Goal: Task Accomplishment & Management: Manage account settings

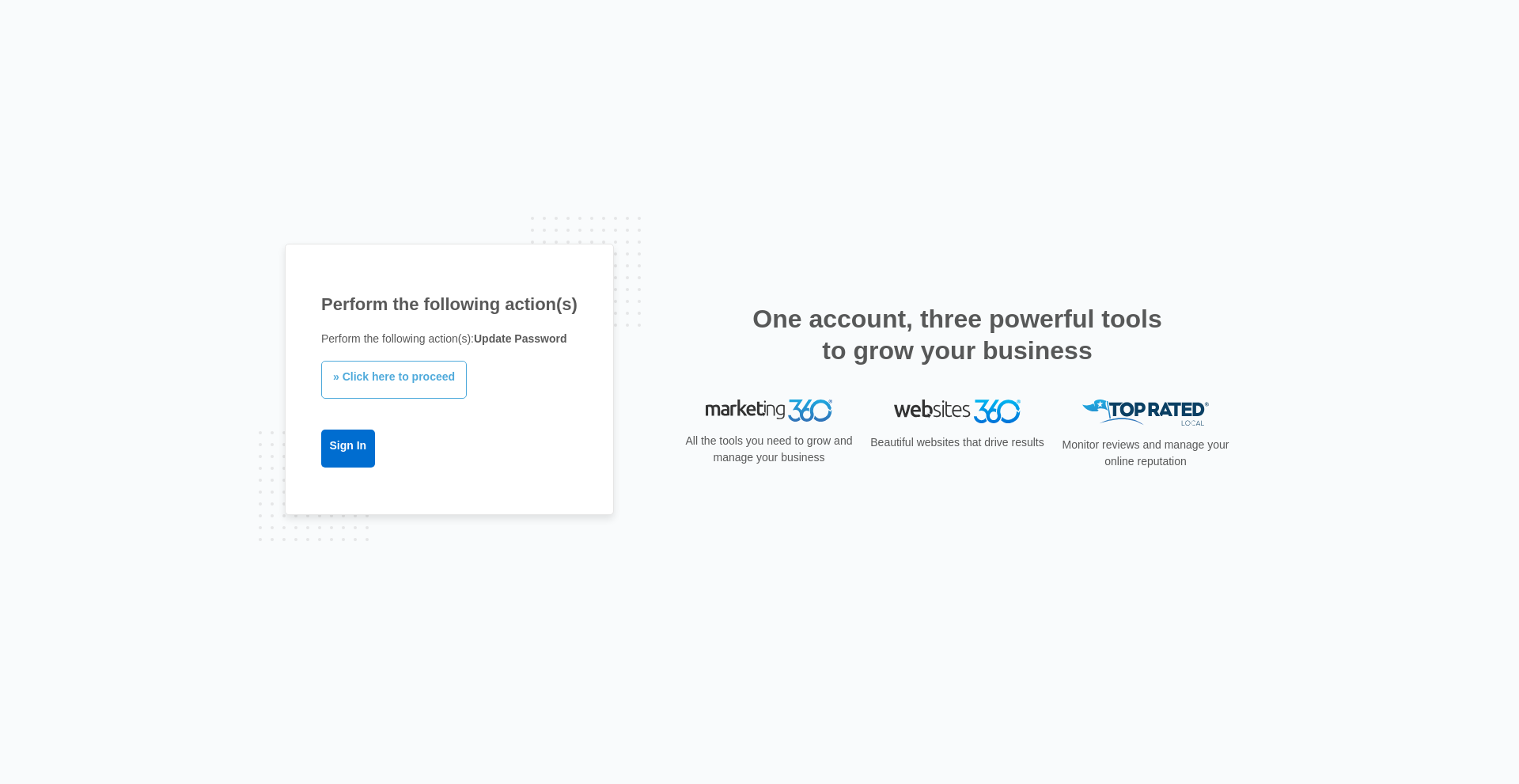
click at [441, 387] on link "» Click here to proceed" at bounding box center [394, 379] width 146 height 38
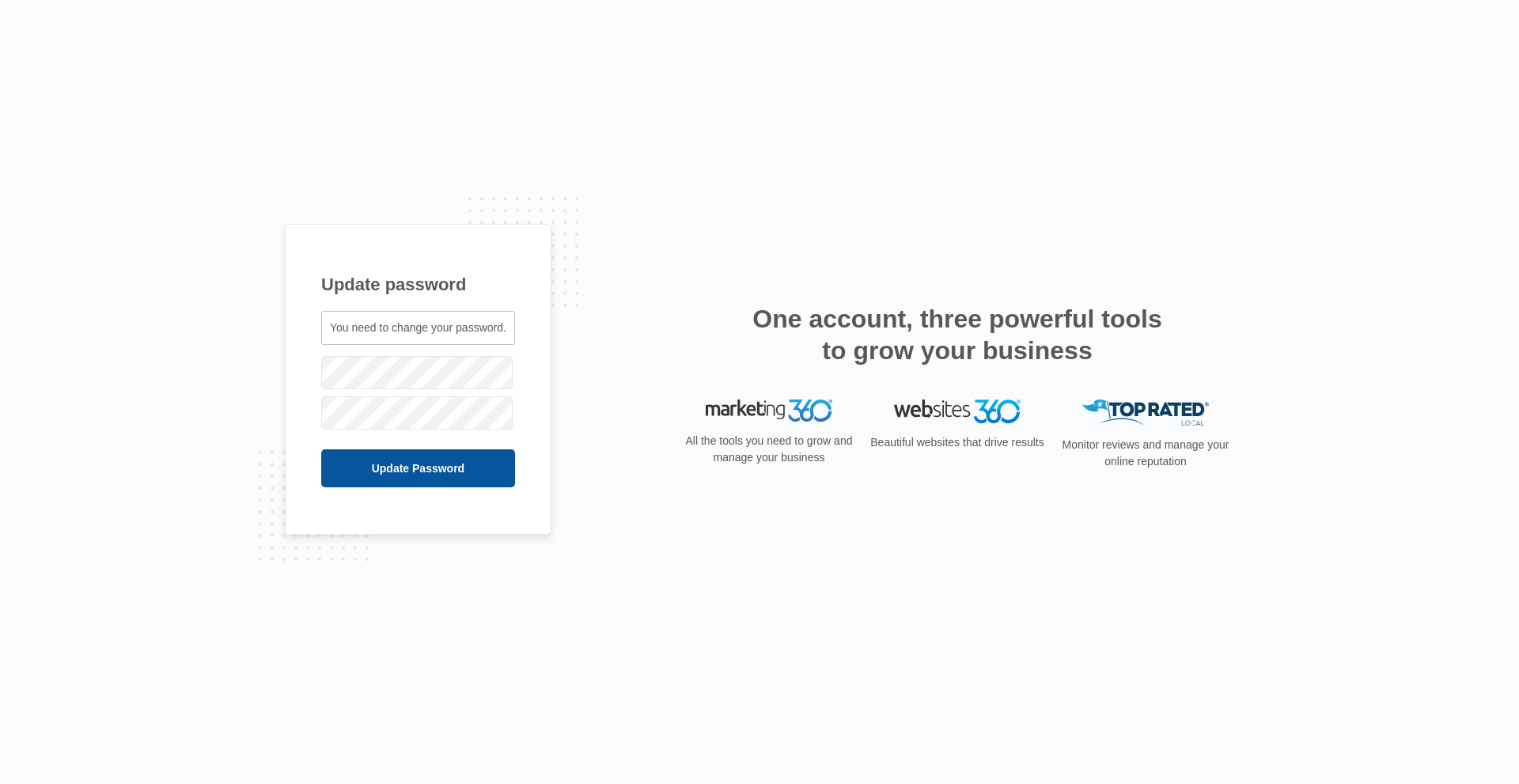
click at [428, 463] on input "Update Password" at bounding box center [418, 468] width 194 height 38
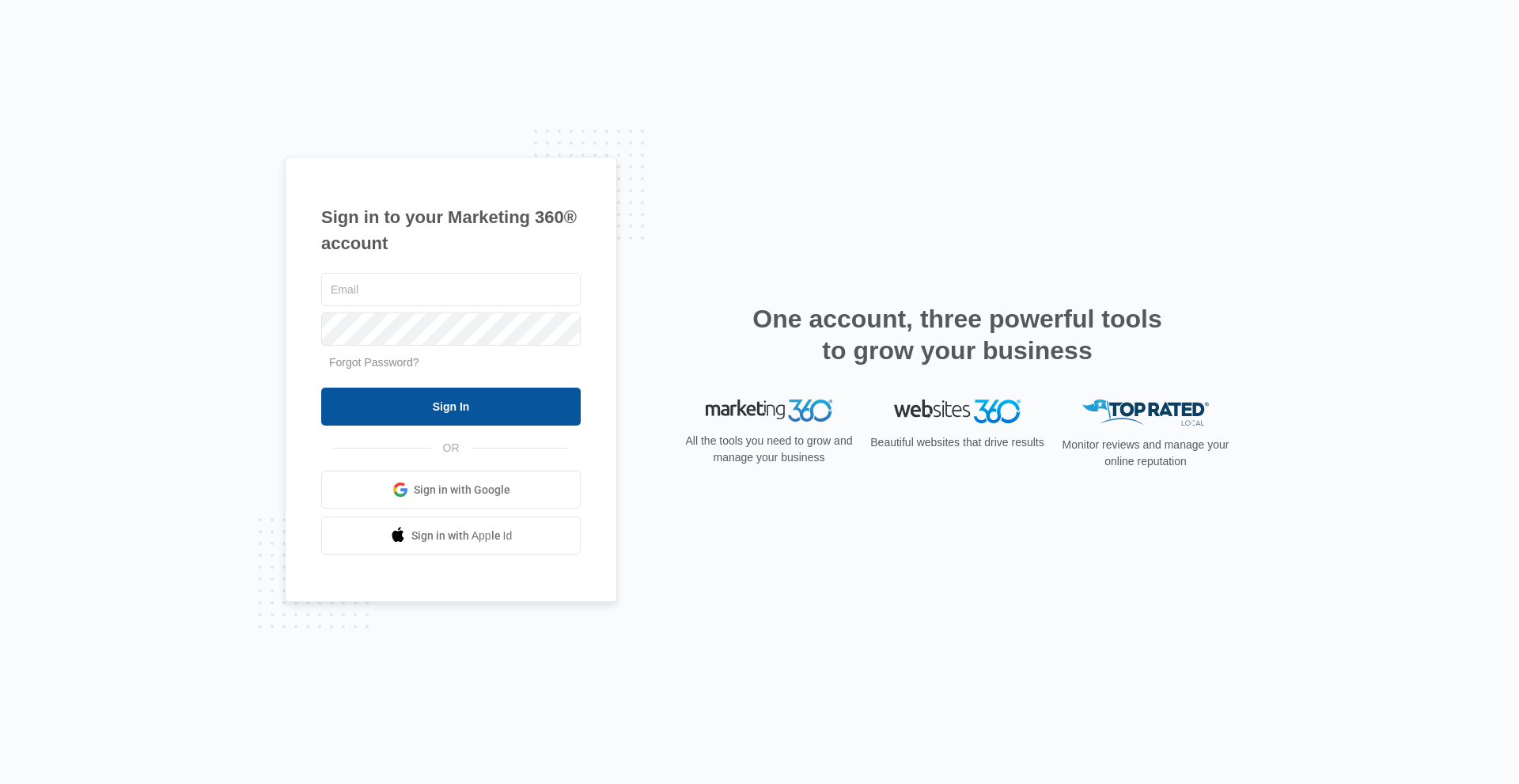
type input "[EMAIL_ADDRESS][DOMAIN_NAME]"
click at [515, 395] on input "Sign In" at bounding box center [450, 406] width 259 height 38
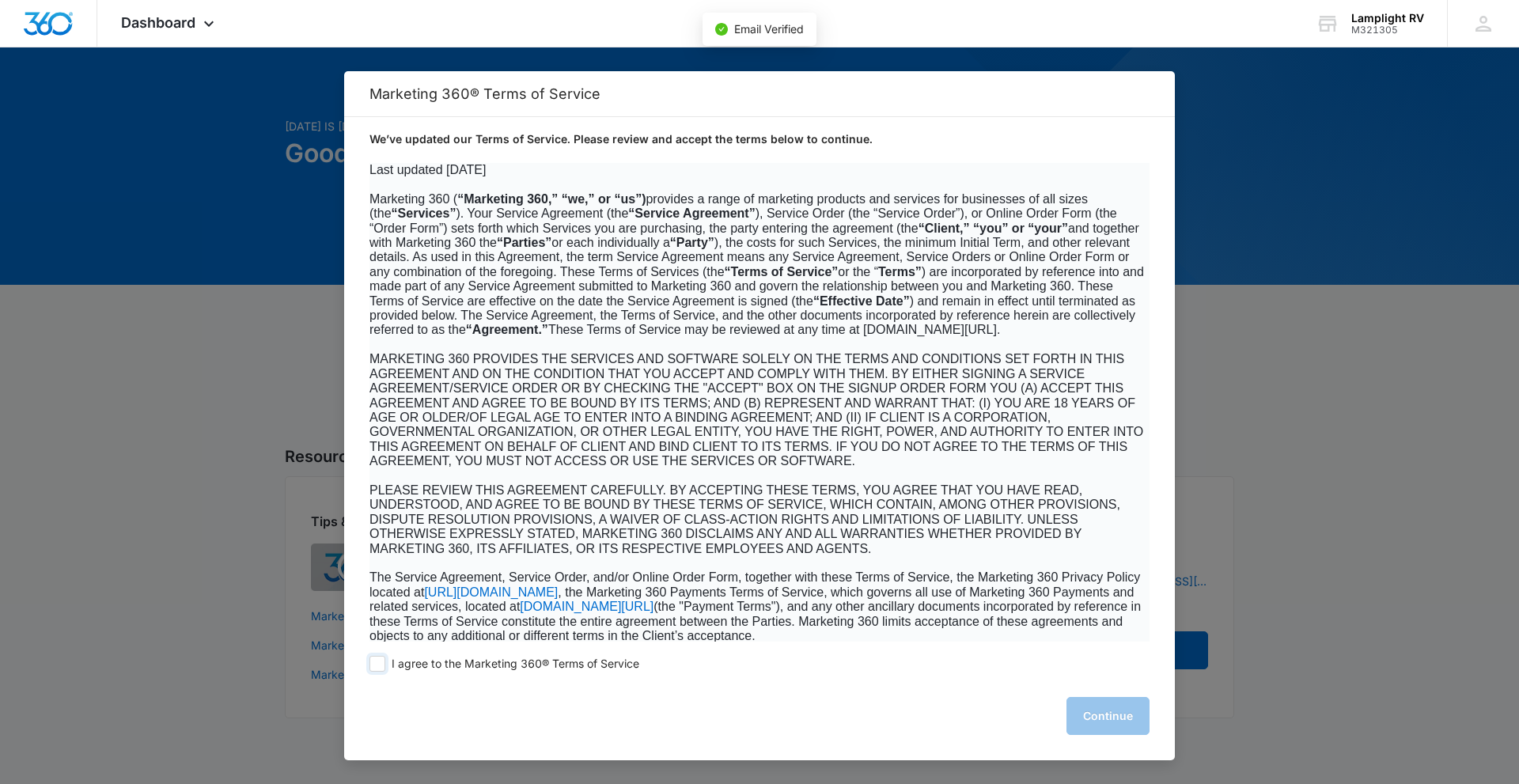
click at [385, 667] on label "I agree to the Marketing 360® Terms of Service" at bounding box center [505, 664] width 270 height 16
click at [385, 667] on input "I agree to the Marketing 360® Terms of Service" at bounding box center [378, 664] width 16 height 16
checkbox input "true"
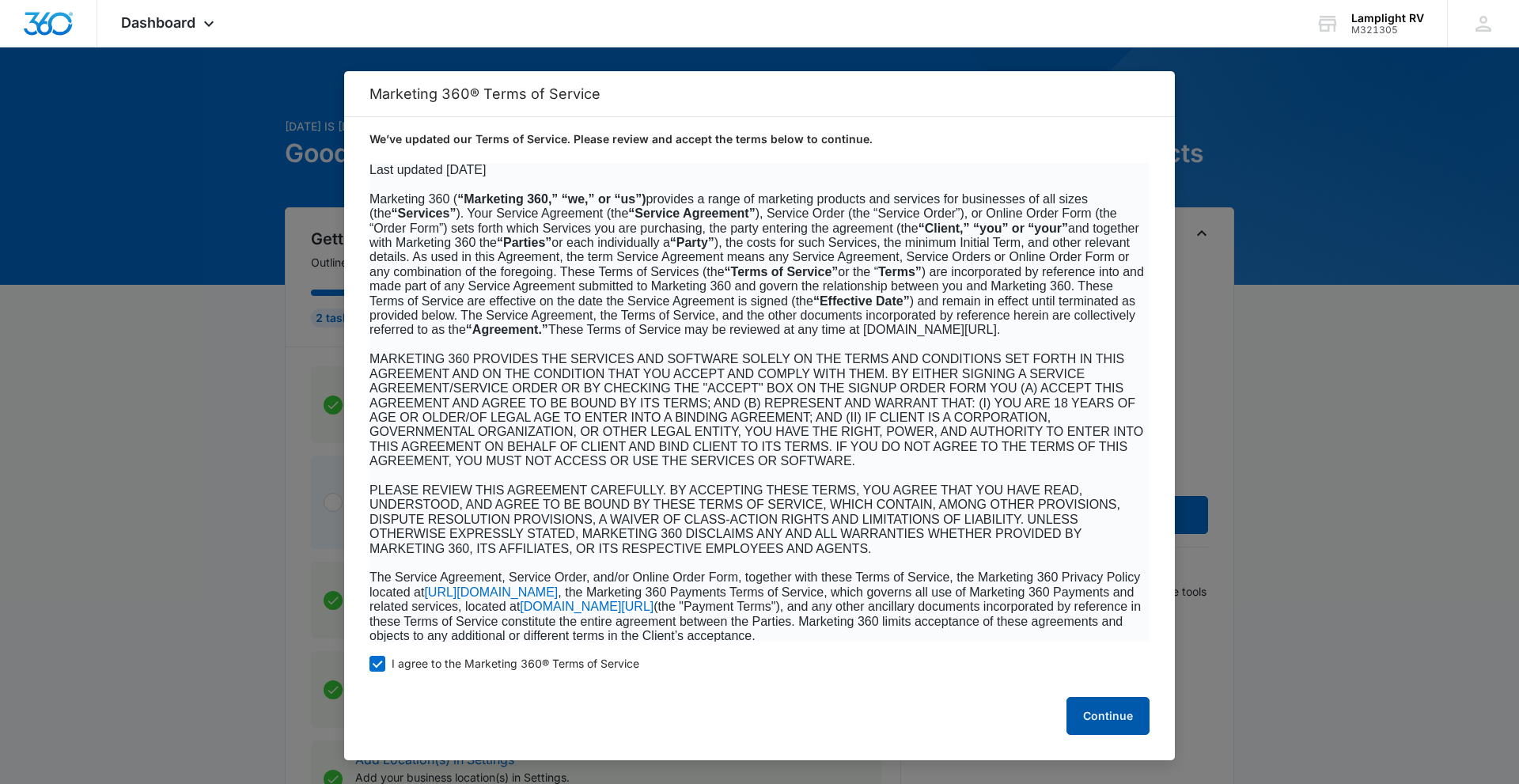
click at [1110, 703] on button "Continue" at bounding box center [1108, 715] width 83 height 38
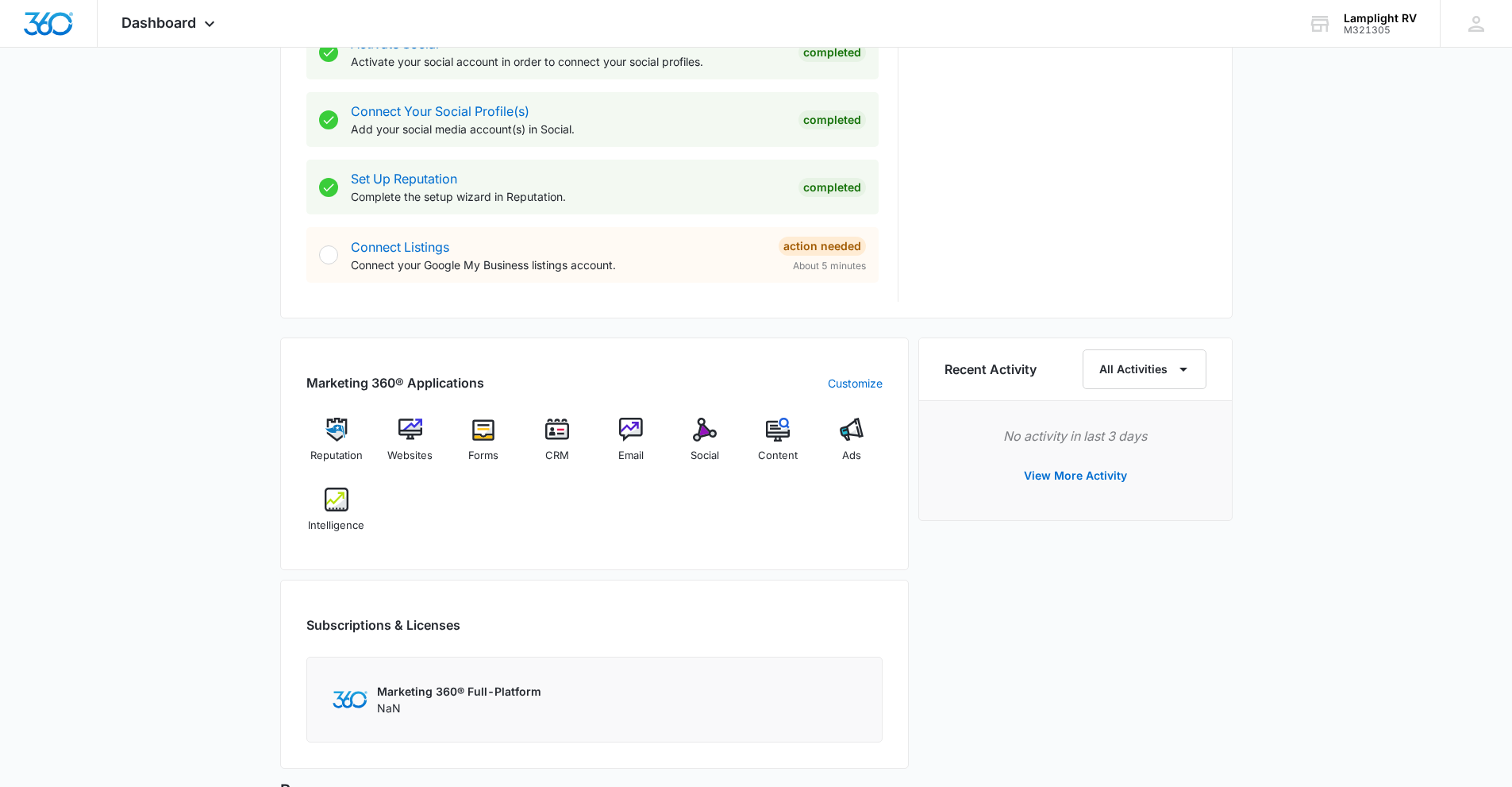
scroll to position [696, 0]
click at [553, 444] on div "CRM" at bounding box center [557, 446] width 61 height 56
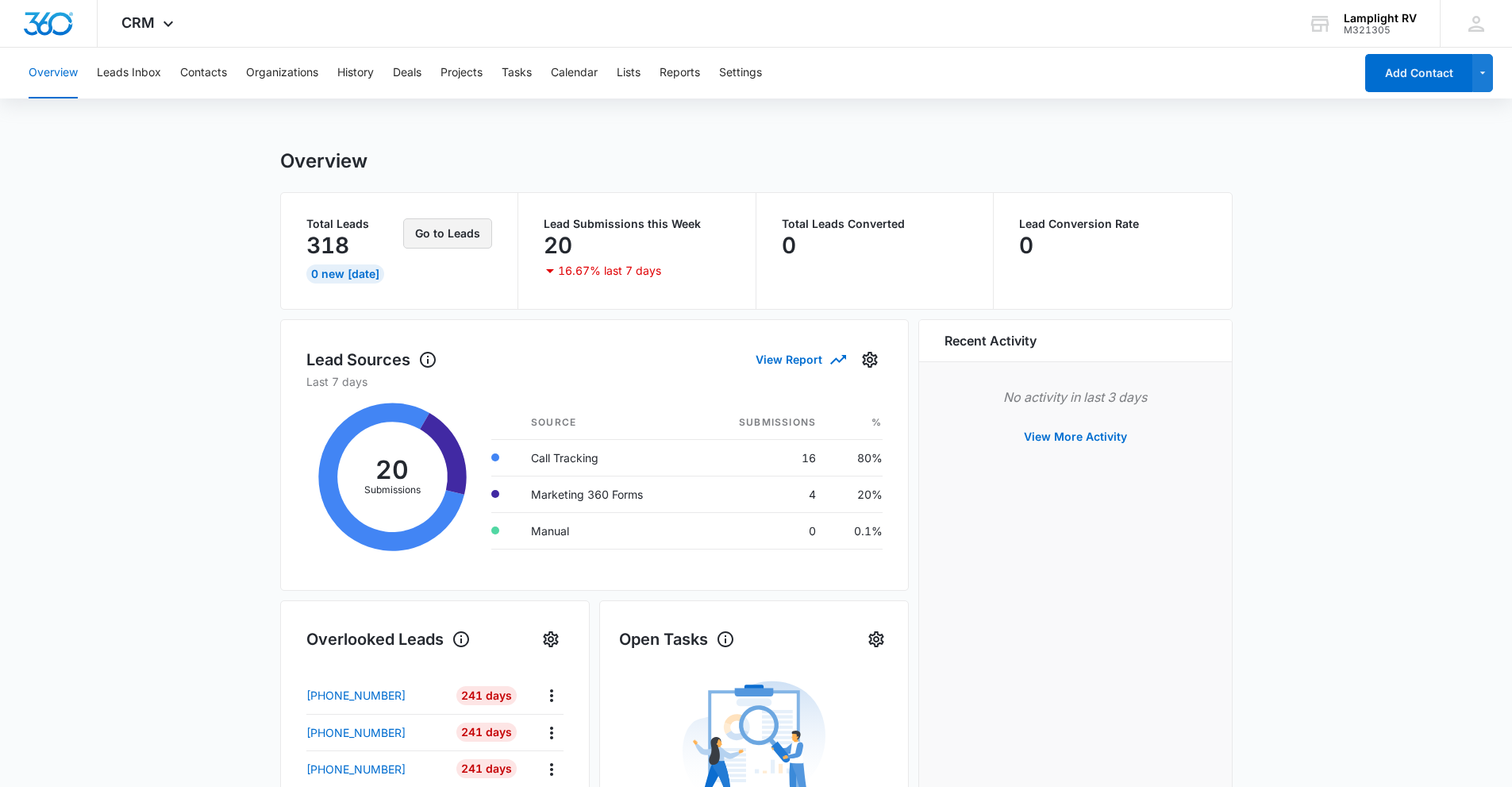
click at [480, 234] on button "Go to Leads" at bounding box center [447, 233] width 89 height 30
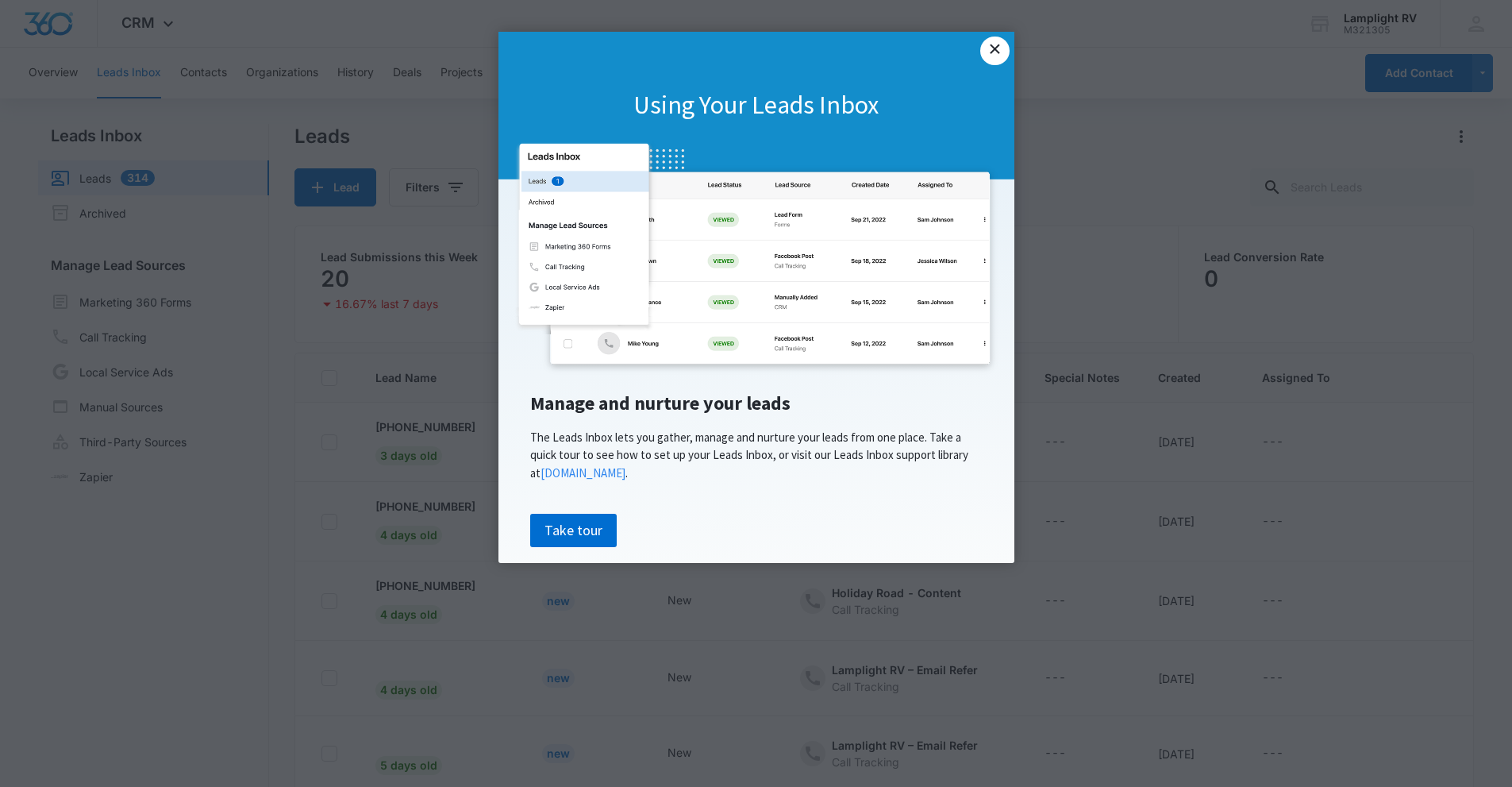
click at [990, 53] on link "×" at bounding box center [994, 50] width 28 height 28
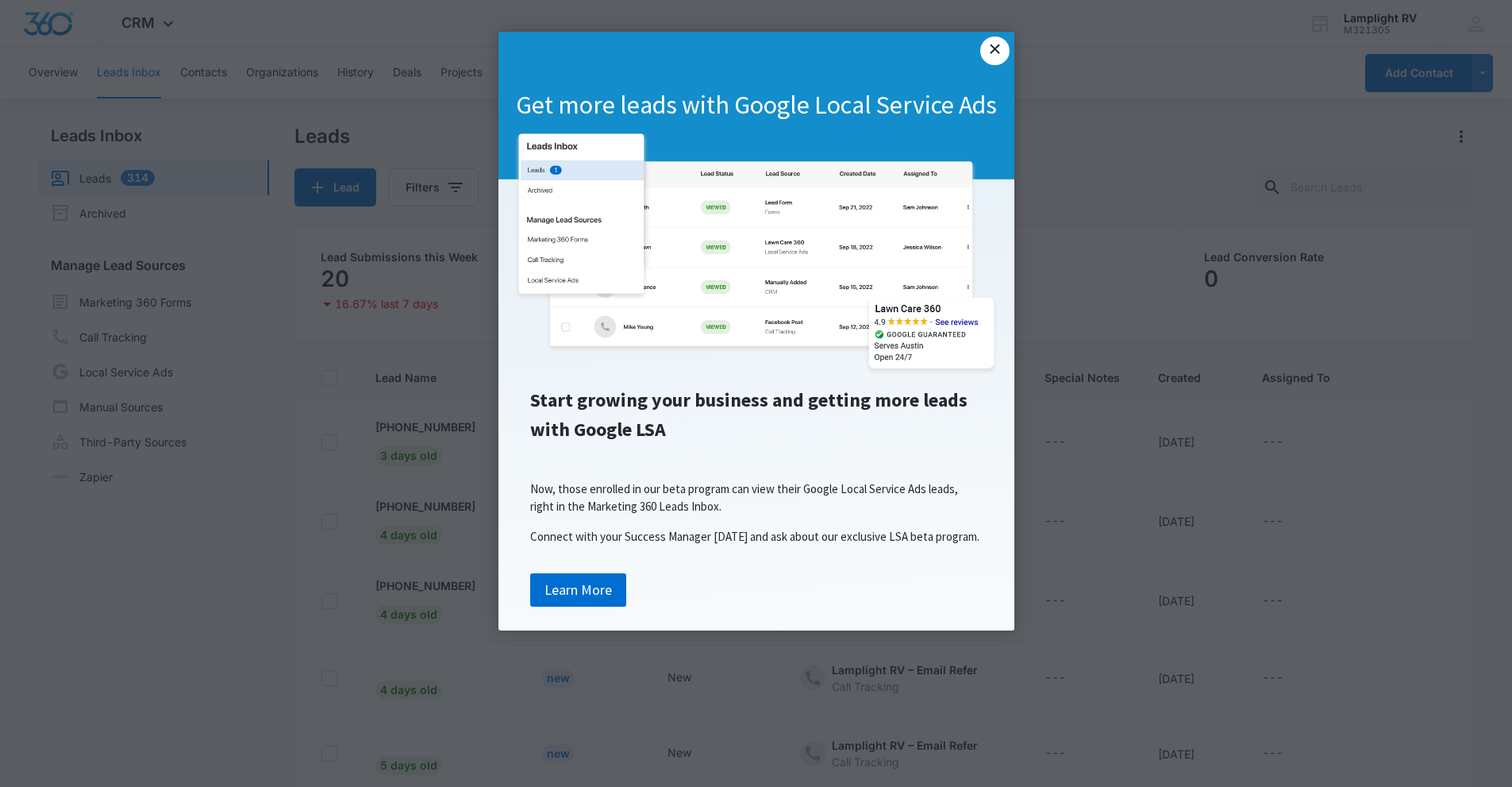
click at [982, 48] on link "×" at bounding box center [994, 50] width 28 height 28
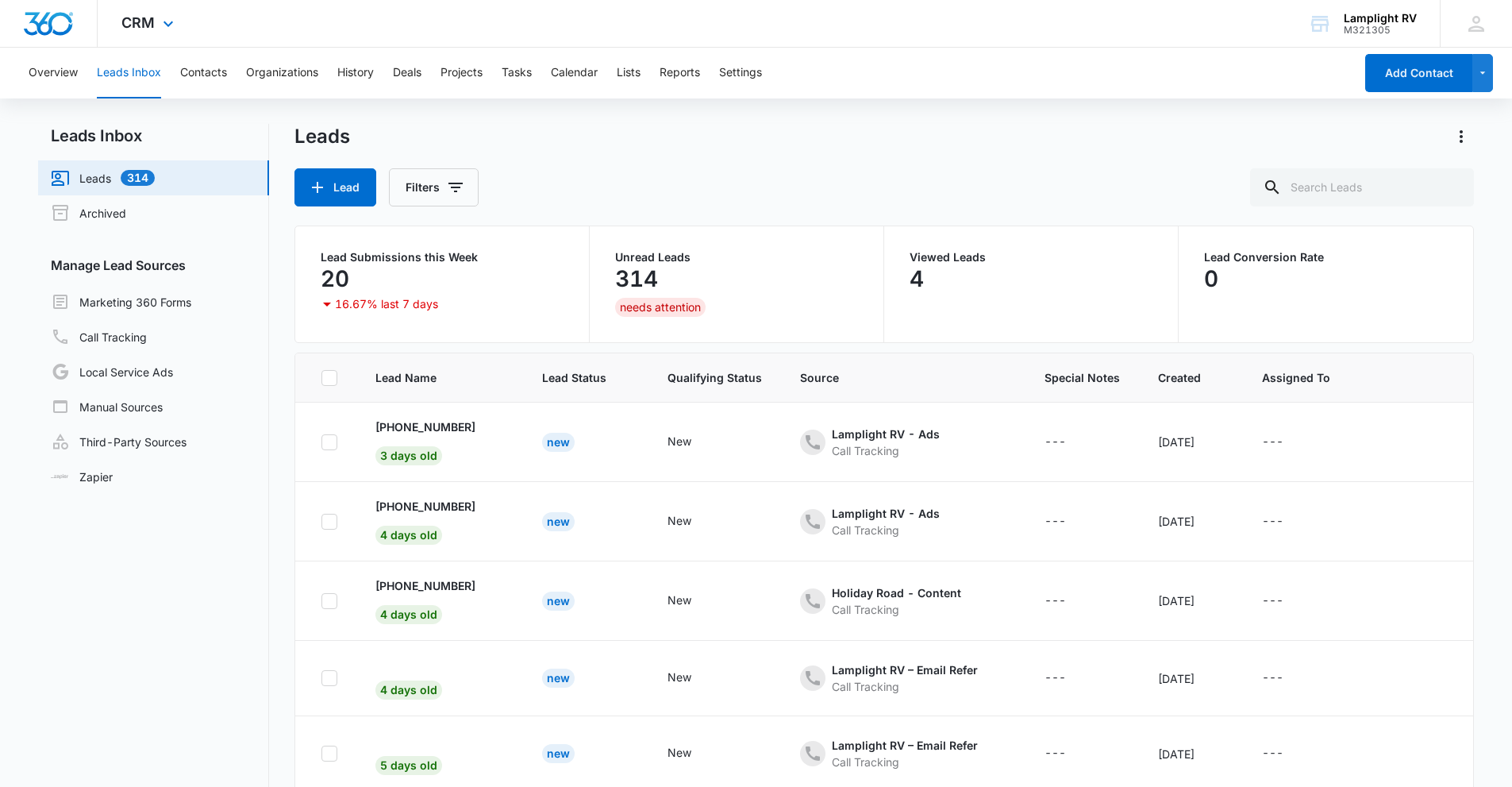
click at [66, 38] on div at bounding box center [49, 23] width 97 height 47
